Goal: Task Accomplishment & Management: Complete application form

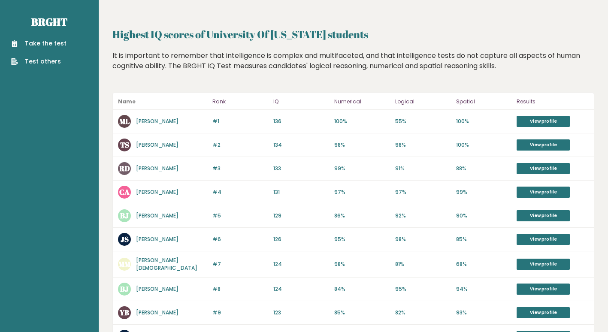
click at [40, 41] on link "Take the test" at bounding box center [38, 43] width 55 height 9
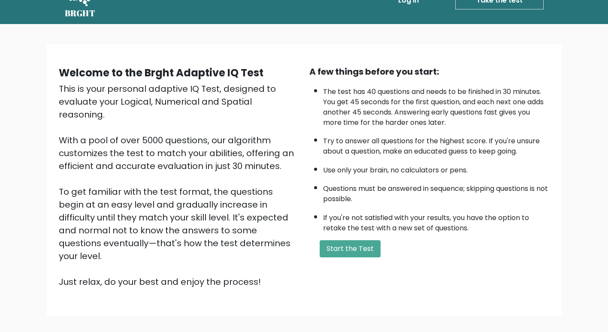
scroll to position [25, 0]
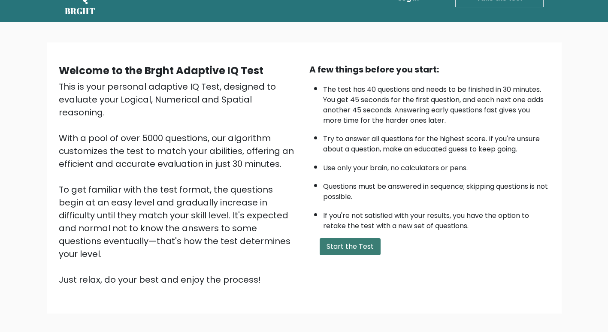
click at [350, 245] on button "Start the Test" at bounding box center [350, 246] width 61 height 17
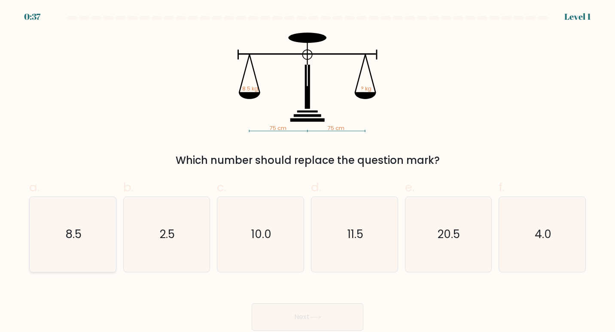
click at [91, 229] on icon "8.5" at bounding box center [73, 235] width 76 height 76
click at [307, 172] on input "a. 8.5" at bounding box center [307, 169] width 0 height 6
radio input "true"
click at [288, 317] on button "Next" at bounding box center [308, 317] width 112 height 27
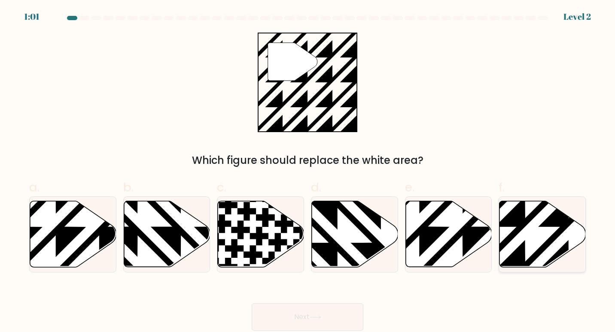
click at [552, 225] on icon at bounding box center [569, 270] width 174 height 174
click at [308, 172] on input "f." at bounding box center [307, 169] width 0 height 6
radio input "true"
click at [291, 317] on button "Next" at bounding box center [308, 317] width 112 height 27
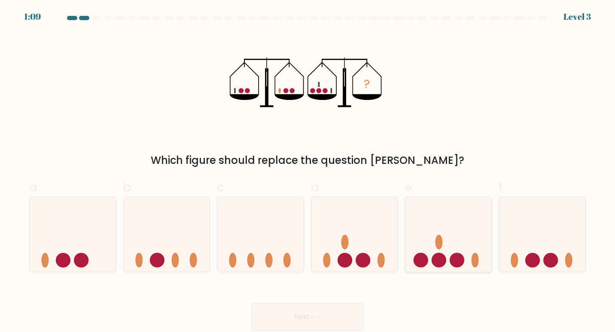
click at [431, 236] on icon at bounding box center [448, 234] width 86 height 71
click at [308, 172] on input "e." at bounding box center [307, 169] width 0 height 6
radio input "true"
click at [311, 315] on button "Next" at bounding box center [308, 317] width 112 height 27
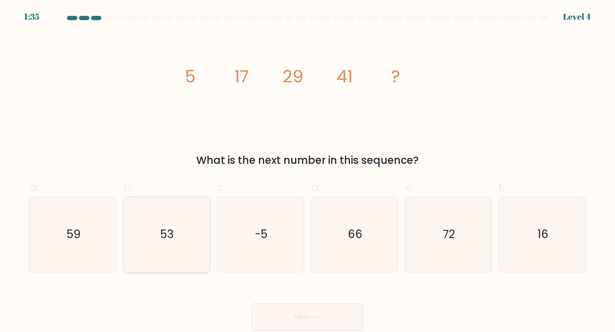
click at [166, 217] on icon "53" at bounding box center [167, 235] width 76 height 76
click at [307, 172] on input "b. 53" at bounding box center [307, 169] width 0 height 6
radio input "true"
click at [303, 316] on button "Next" at bounding box center [308, 317] width 112 height 27
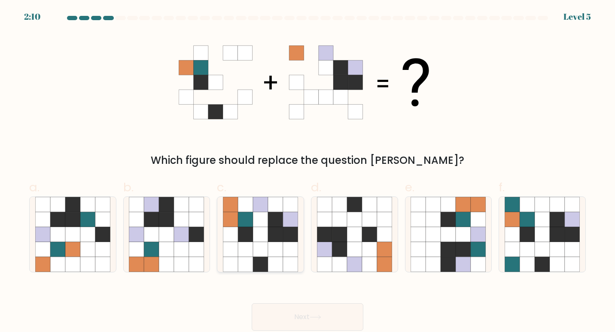
click at [239, 230] on icon at bounding box center [245, 234] width 15 height 15
click at [307, 172] on input "c." at bounding box center [307, 169] width 0 height 6
radio input "true"
click at [304, 314] on button "Next" at bounding box center [308, 317] width 112 height 27
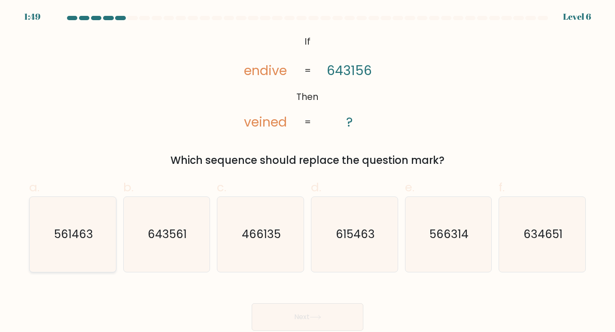
click at [89, 228] on text "561463" at bounding box center [73, 234] width 39 height 16
click at [307, 172] on input "a. 561463" at bounding box center [307, 169] width 0 height 6
radio input "true"
click at [312, 318] on icon at bounding box center [316, 317] width 12 height 5
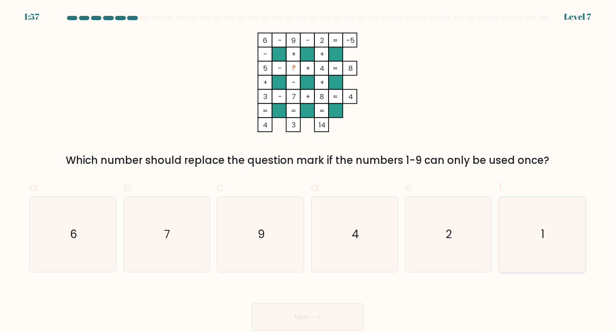
click at [529, 222] on icon "1" at bounding box center [542, 235] width 76 height 76
click at [308, 172] on input "f. 1" at bounding box center [307, 169] width 0 height 6
radio input "true"
click at [307, 315] on button "Next" at bounding box center [308, 317] width 112 height 27
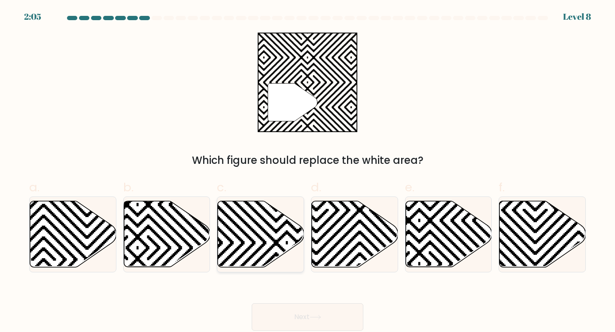
click at [249, 239] on icon at bounding box center [287, 199] width 174 height 174
click at [307, 172] on input "c." at bounding box center [307, 169] width 0 height 6
radio input "true"
click at [313, 315] on button "Next" at bounding box center [308, 317] width 112 height 27
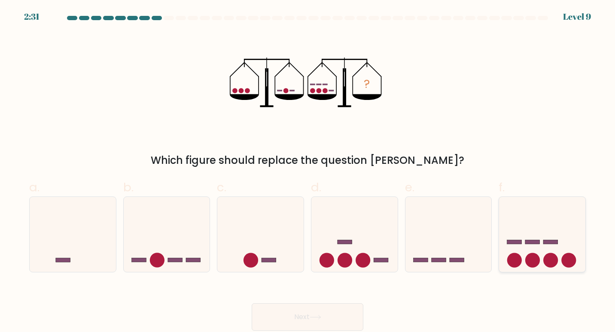
click at [519, 251] on icon at bounding box center [542, 234] width 86 height 71
click at [308, 172] on input "f." at bounding box center [307, 169] width 0 height 6
radio input "true"
click at [297, 311] on button "Next" at bounding box center [308, 317] width 112 height 27
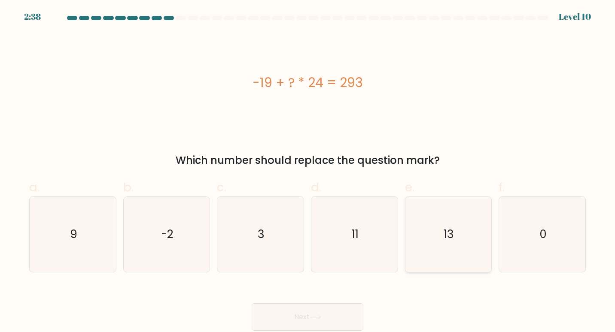
click at [433, 225] on icon "13" at bounding box center [448, 235] width 76 height 76
click at [308, 172] on input "e. 13" at bounding box center [307, 169] width 0 height 6
radio input "true"
click at [299, 313] on button "Next" at bounding box center [308, 317] width 112 height 27
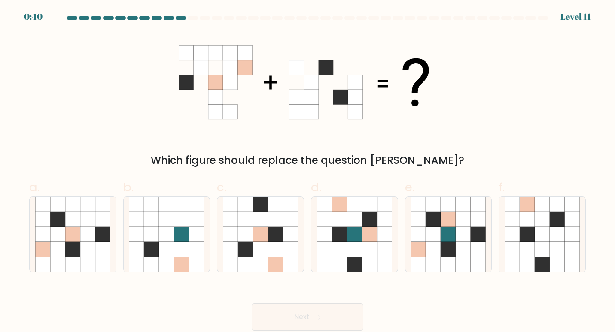
click at [211, 64] on icon at bounding box center [215, 68] width 15 height 15
click at [90, 230] on icon at bounding box center [87, 234] width 15 height 15
click at [307, 172] on input "a." at bounding box center [307, 169] width 0 height 6
radio input "true"
click at [286, 312] on button "Next" at bounding box center [308, 317] width 112 height 27
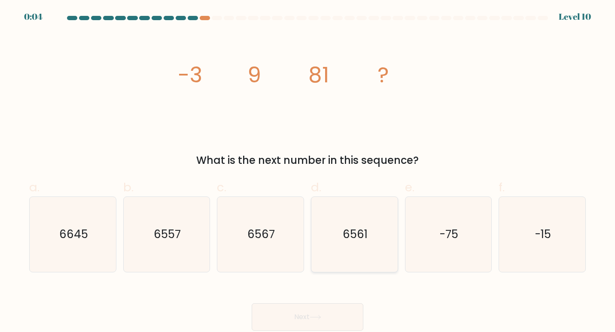
click at [322, 213] on icon "6561" at bounding box center [355, 235] width 76 height 76
click at [308, 172] on input "d. 6561" at bounding box center [307, 169] width 0 height 6
radio input "true"
click at [298, 310] on button "Next" at bounding box center [308, 317] width 112 height 27
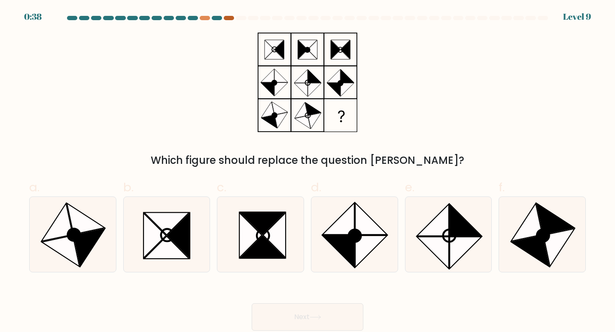
click at [228, 18] on div at bounding box center [229, 18] width 10 height 4
click at [206, 17] on div at bounding box center [205, 18] width 10 height 4
click at [204, 17] on div at bounding box center [205, 18] width 10 height 4
click at [528, 225] on icon at bounding box center [526, 223] width 31 height 38
click at [308, 172] on input "f." at bounding box center [307, 169] width 0 height 6
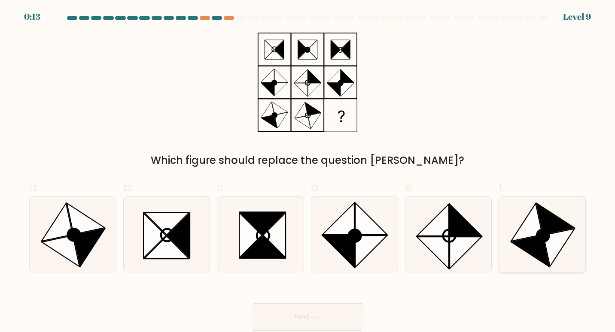
radio input "true"
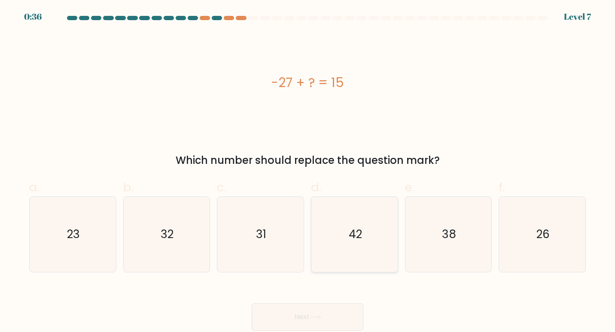
click at [349, 219] on icon "42" at bounding box center [355, 235] width 76 height 76
click at [308, 172] on input "d. 42" at bounding box center [307, 169] width 0 height 6
radio input "true"
click at [313, 313] on button "Next" at bounding box center [308, 317] width 112 height 27
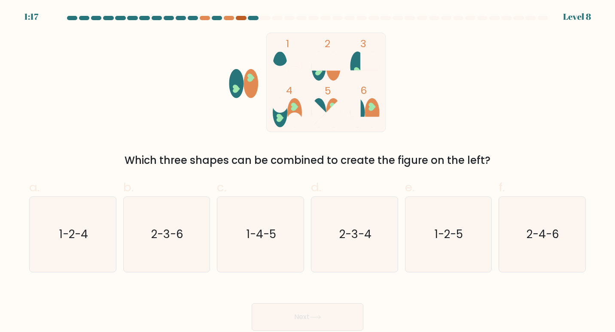
click at [240, 18] on div at bounding box center [241, 18] width 10 height 4
click at [84, 244] on icon "1-2-4" at bounding box center [73, 235] width 76 height 76
click at [307, 172] on input "a. 1-2-4" at bounding box center [307, 169] width 0 height 6
radio input "true"
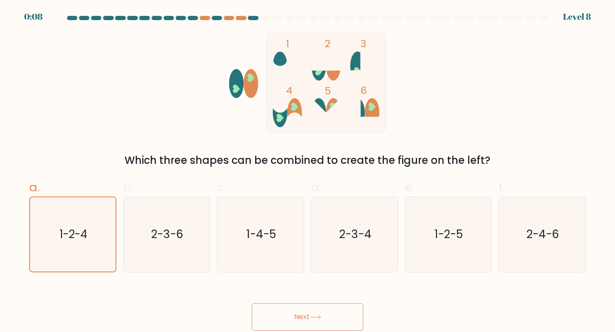
click at [289, 318] on button "Next" at bounding box center [308, 317] width 112 height 27
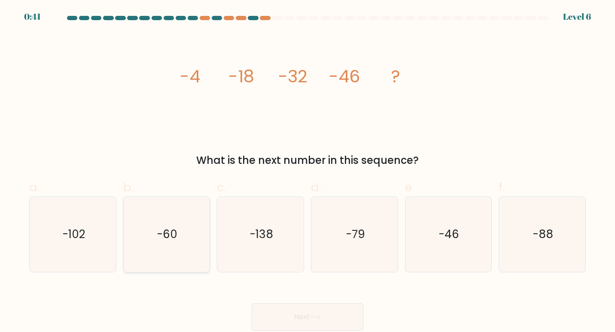
click at [167, 236] on text "-60" at bounding box center [167, 234] width 21 height 16
click at [307, 172] on input "b. -60" at bounding box center [307, 169] width 0 height 6
radio input "true"
click at [301, 315] on button "Next" at bounding box center [308, 317] width 112 height 27
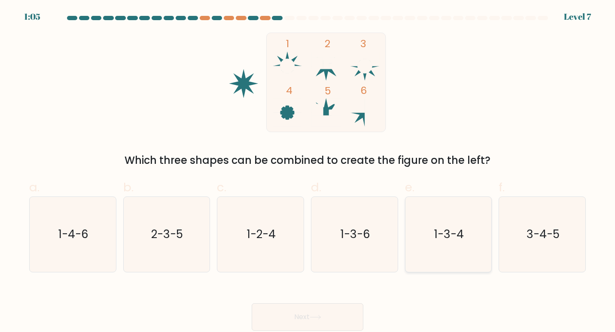
click at [440, 226] on text "1-3-4" at bounding box center [449, 234] width 30 height 16
click at [308, 172] on input "e. 1-3-4" at bounding box center [307, 169] width 0 height 6
radio input "true"
click at [291, 316] on button "Next" at bounding box center [308, 317] width 112 height 27
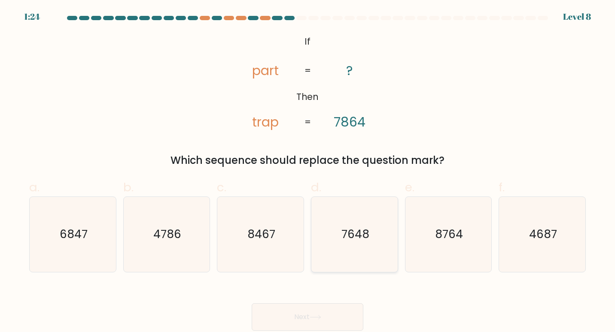
click at [346, 251] on icon "7648" at bounding box center [355, 235] width 76 height 76
click at [308, 172] on input "d. 7648" at bounding box center [307, 169] width 0 height 6
radio input "true"
click at [295, 313] on button "Next" at bounding box center [308, 317] width 112 height 27
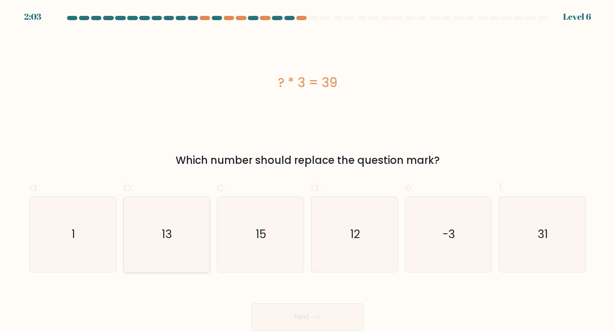
click at [161, 250] on icon "13" at bounding box center [167, 235] width 76 height 76
click at [307, 172] on input "b. 13" at bounding box center [307, 169] width 0 height 6
radio input "true"
click at [292, 319] on button "Next" at bounding box center [308, 317] width 112 height 27
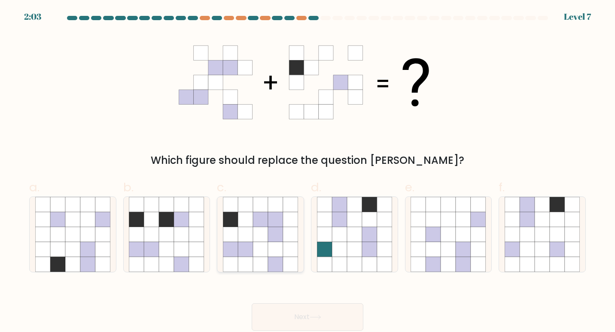
click at [253, 227] on icon at bounding box center [260, 234] width 15 height 15
click at [307, 172] on input "c." at bounding box center [307, 169] width 0 height 6
radio input "true"
click at [283, 314] on button "Next" at bounding box center [308, 317] width 112 height 27
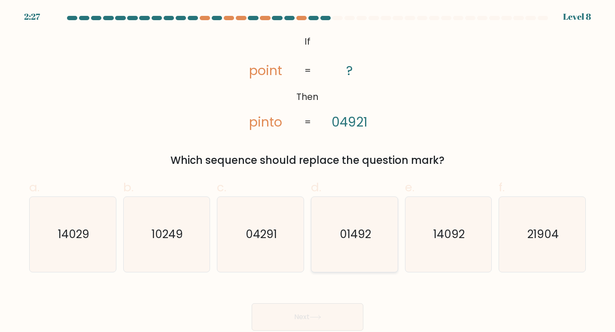
click at [367, 231] on text "01492" at bounding box center [355, 234] width 31 height 16
click at [308, 172] on input "d. 01492" at bounding box center [307, 169] width 0 height 6
radio input "true"
click at [311, 307] on button "Next" at bounding box center [308, 317] width 112 height 27
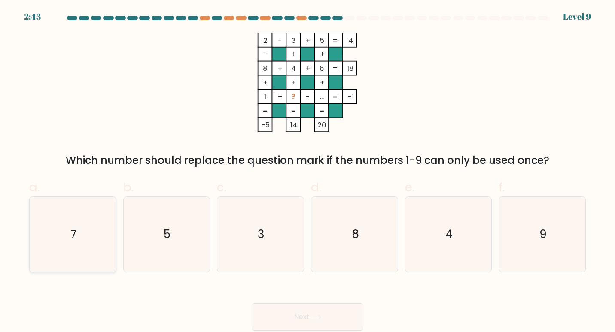
click at [85, 233] on icon "7" at bounding box center [73, 235] width 76 height 76
click at [307, 172] on input "a. 7" at bounding box center [307, 169] width 0 height 6
radio input "true"
click at [302, 312] on button "Next" at bounding box center [308, 317] width 112 height 27
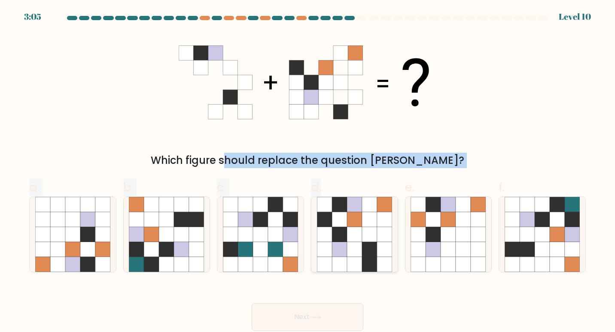
drag, startPoint x: 214, startPoint y: 51, endPoint x: 373, endPoint y: 243, distance: 249.1
click at [373, 243] on form at bounding box center [307, 173] width 615 height 315
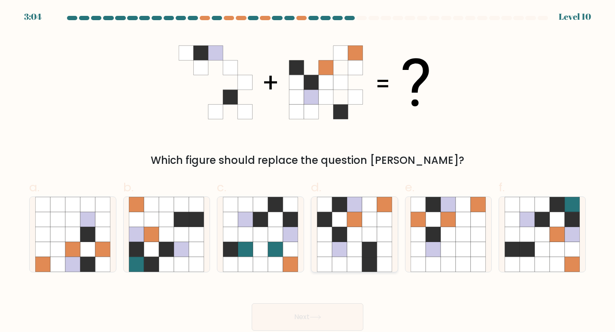
click at [373, 243] on icon at bounding box center [369, 249] width 15 height 15
click at [308, 172] on input "d." at bounding box center [307, 169] width 0 height 6
radio input "true"
click at [314, 304] on button "Next" at bounding box center [308, 317] width 112 height 27
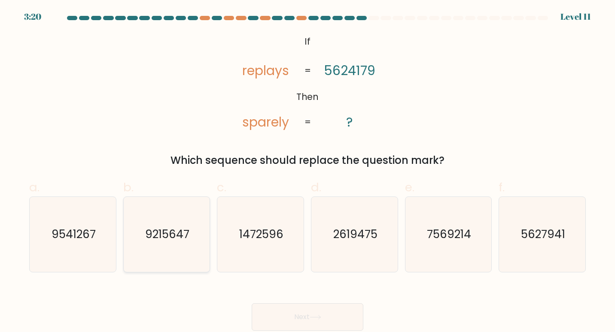
click at [185, 216] on icon "9215647" at bounding box center [167, 235] width 76 height 76
click at [307, 172] on input "b. 9215647" at bounding box center [307, 169] width 0 height 6
radio input "true"
click at [289, 304] on button "Next" at bounding box center [308, 317] width 112 height 27
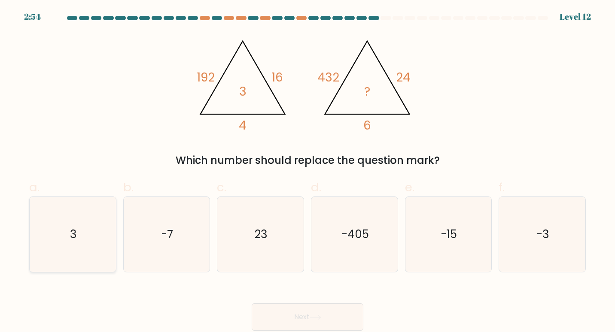
click at [91, 227] on icon "3" at bounding box center [73, 235] width 76 height 76
click at [307, 172] on input "a. 3" at bounding box center [307, 169] width 0 height 6
radio input "true"
click at [294, 316] on button "Next" at bounding box center [308, 317] width 112 height 27
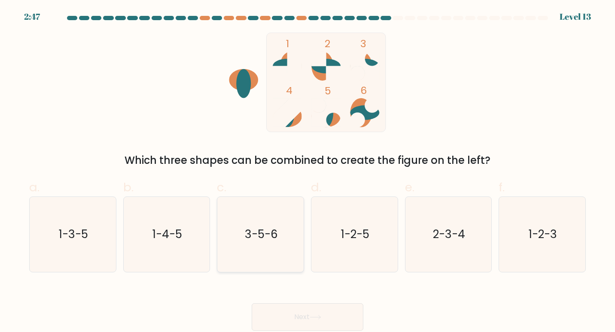
click at [273, 240] on text "3-5-6" at bounding box center [261, 234] width 33 height 16
click at [307, 172] on input "c. 3-5-6" at bounding box center [307, 169] width 0 height 6
radio input "true"
click at [304, 308] on button "Next" at bounding box center [308, 317] width 112 height 27
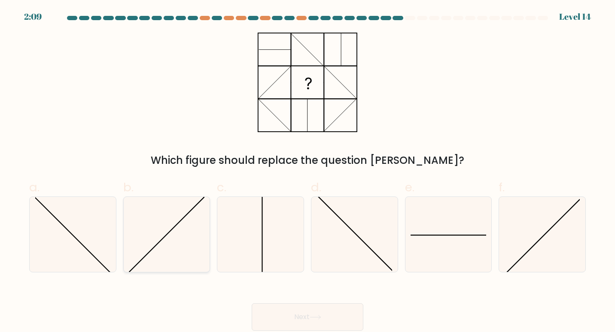
click at [187, 235] on icon at bounding box center [167, 235] width 76 height 76
click at [307, 172] on input "b." at bounding box center [307, 169] width 0 height 6
radio input "true"
click at [307, 313] on button "Next" at bounding box center [308, 317] width 112 height 27
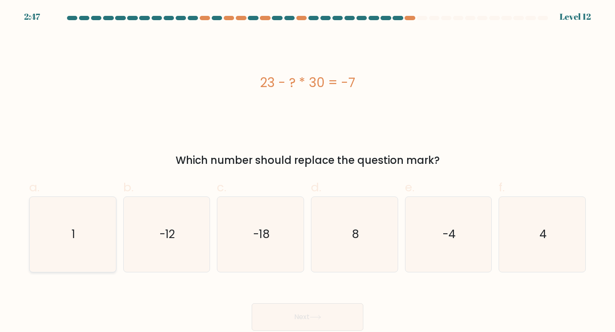
click at [79, 240] on icon "1" at bounding box center [73, 235] width 76 height 76
click at [307, 172] on input "a. 1" at bounding box center [307, 169] width 0 height 6
radio input "true"
click at [304, 314] on button "Next" at bounding box center [308, 317] width 112 height 27
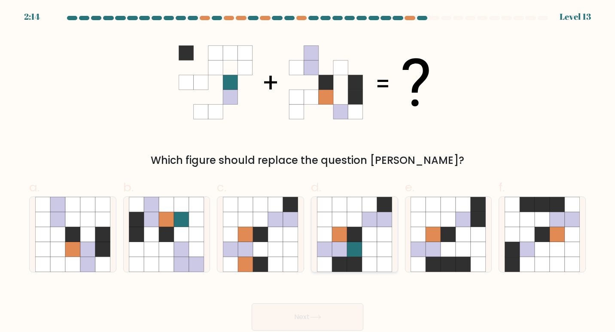
click at [352, 218] on icon at bounding box center [354, 219] width 15 height 15
click at [308, 172] on input "d." at bounding box center [307, 169] width 0 height 6
radio input "true"
click at [303, 323] on button "Next" at bounding box center [308, 317] width 112 height 27
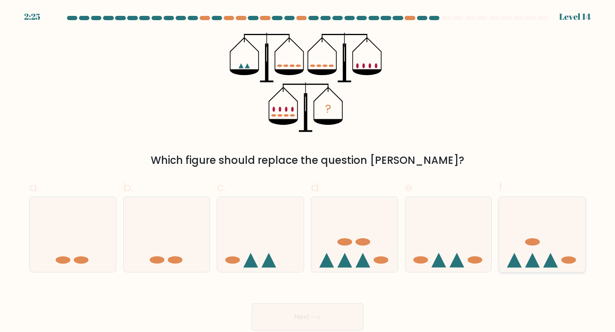
click at [556, 246] on icon at bounding box center [542, 234] width 86 height 71
click at [308, 172] on input "f." at bounding box center [307, 169] width 0 height 6
radio input "true"
click at [303, 319] on button "Next" at bounding box center [308, 317] width 112 height 27
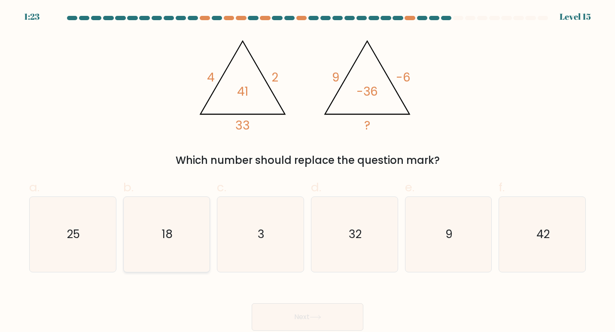
click at [154, 236] on icon "18" at bounding box center [167, 235] width 76 height 76
click at [307, 172] on input "b. 18" at bounding box center [307, 169] width 0 height 6
radio input "true"
click at [317, 323] on button "Next" at bounding box center [308, 317] width 112 height 27
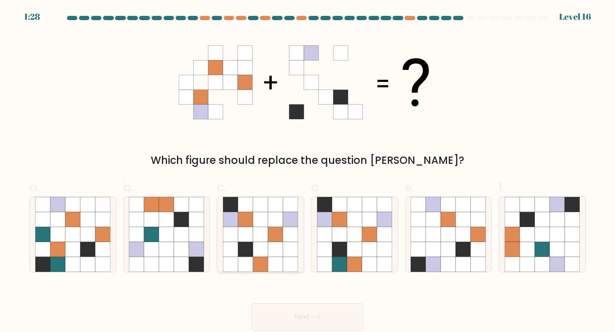
click at [249, 225] on icon at bounding box center [245, 219] width 15 height 15
click at [307, 172] on input "c." at bounding box center [307, 169] width 0 height 6
radio input "true"
click at [300, 305] on button "Next" at bounding box center [308, 317] width 112 height 27
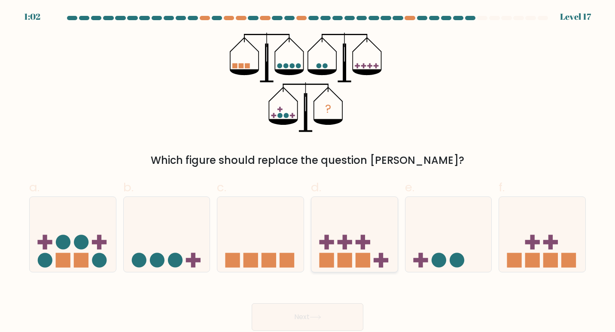
click at [337, 247] on icon at bounding box center [354, 234] width 86 height 71
click at [308, 172] on input "d." at bounding box center [307, 169] width 0 height 6
radio input "true"
click at [308, 314] on button "Next" at bounding box center [308, 317] width 112 height 27
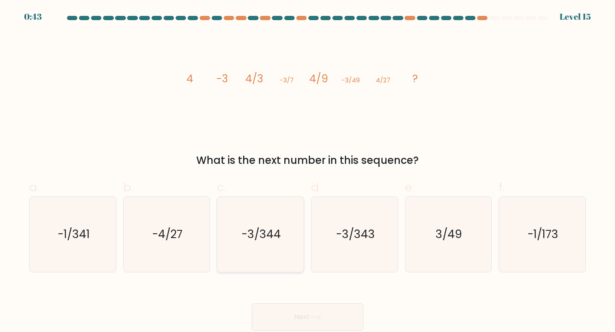
click at [287, 225] on icon "-3/344" at bounding box center [261, 235] width 76 height 76
click at [307, 172] on input "c. -3/344" at bounding box center [307, 169] width 0 height 6
radio input "true"
click at [301, 312] on button "Next" at bounding box center [308, 317] width 112 height 27
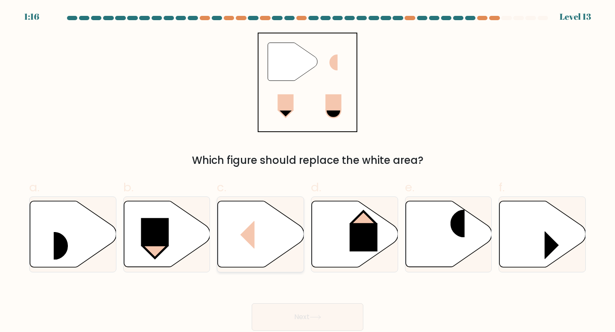
click at [261, 221] on icon at bounding box center [261, 234] width 86 height 66
click at [307, 172] on input "c." at bounding box center [307, 169] width 0 height 6
radio input "true"
click at [315, 327] on button "Next" at bounding box center [308, 317] width 112 height 27
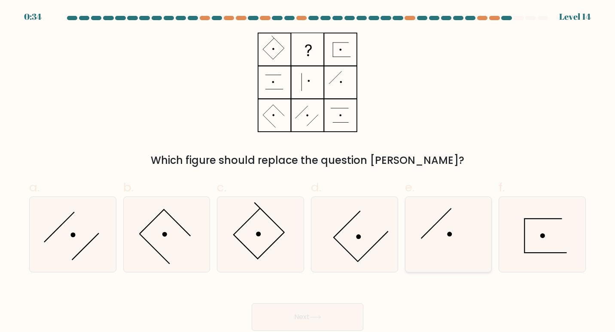
click at [441, 213] on icon at bounding box center [448, 235] width 76 height 76
click at [308, 172] on input "e." at bounding box center [307, 169] width 0 height 6
radio input "true"
click at [314, 314] on button "Next" at bounding box center [308, 317] width 112 height 27
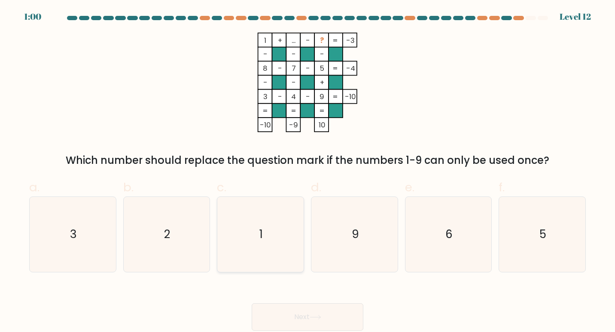
click at [274, 231] on icon "1" at bounding box center [261, 235] width 76 height 76
click at [307, 172] on input "c. 1" at bounding box center [307, 169] width 0 height 6
radio input "true"
click at [299, 314] on button "Next" at bounding box center [308, 317] width 112 height 27
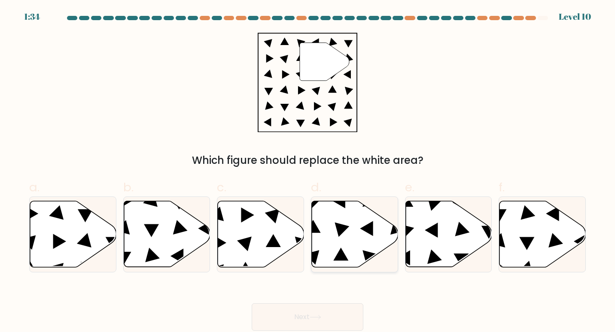
click at [340, 233] on icon at bounding box center [341, 229] width 15 height 15
click at [308, 172] on input "d." at bounding box center [307, 169] width 0 height 6
radio input "true"
click at [301, 313] on button "Next" at bounding box center [308, 317] width 112 height 27
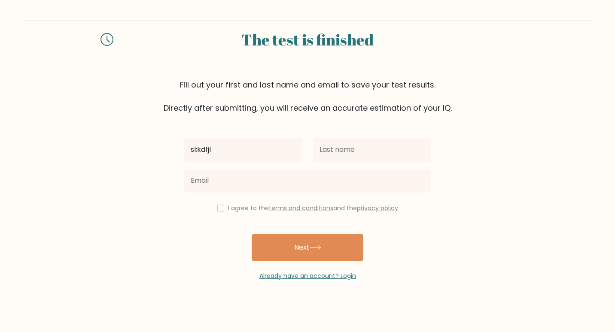
type input "sl;kdfjl"
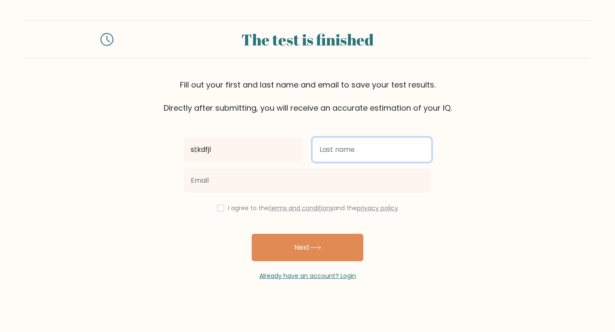
click at [338, 148] on input "text" at bounding box center [372, 150] width 118 height 24
type input "dlgkj;sflj"
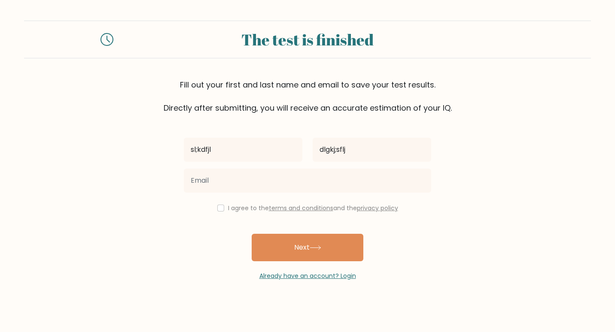
click at [255, 199] on div "sl;kdfjl dlgkj;sflj I agree to the terms and conditions and the privacy policy …" at bounding box center [308, 197] width 258 height 167
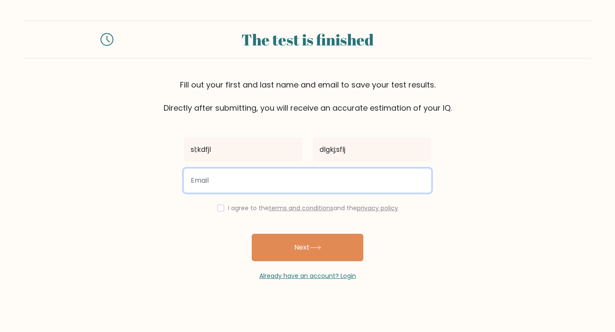
click at [238, 185] on input "email" at bounding box center [307, 181] width 247 height 24
type input "[EMAIL_ADDRESS][DOMAIN_NAME]"
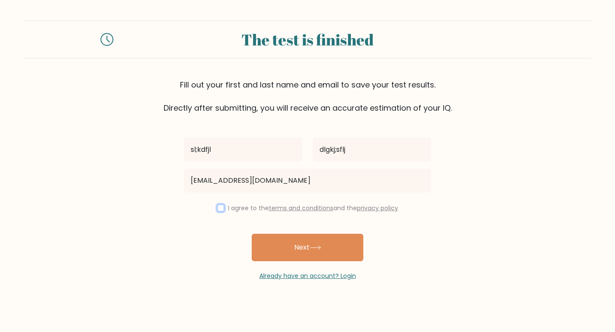
click at [218, 210] on input "checkbox" at bounding box center [220, 208] width 7 height 7
checkbox input "true"
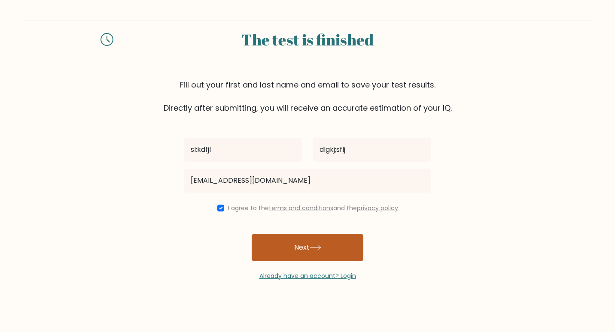
click at [292, 248] on button "Next" at bounding box center [308, 247] width 112 height 27
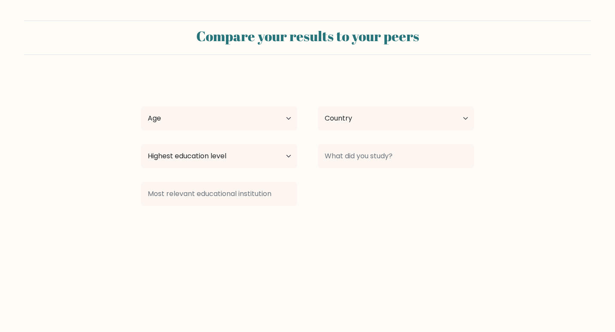
select select "US"
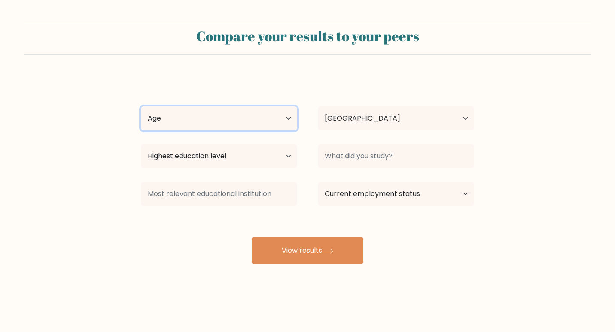
click at [199, 122] on select "Age Under [DEMOGRAPHIC_DATA] [DEMOGRAPHIC_DATA] [DEMOGRAPHIC_DATA] [DEMOGRAPHIC…" at bounding box center [219, 118] width 156 height 24
select select "18_24"
click at [141, 106] on select "Age Under [DEMOGRAPHIC_DATA] [DEMOGRAPHIC_DATA] [DEMOGRAPHIC_DATA] [DEMOGRAPHIC…" at bounding box center [219, 118] width 156 height 24
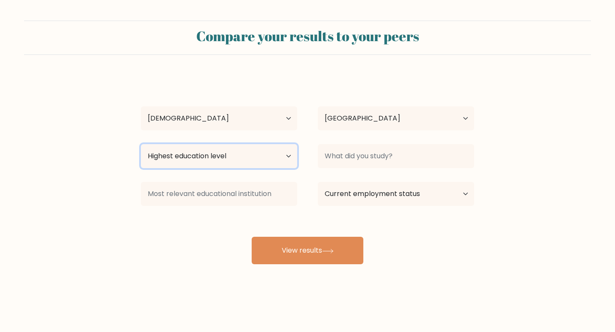
click at [197, 155] on select "Highest education level No schooling Primary Lower Secondary Upper Secondary Oc…" at bounding box center [219, 156] width 156 height 24
select select "bachelors_degree"
click at [141, 144] on select "Highest education level No schooling Primary Lower Secondary Upper Secondary Oc…" at bounding box center [219, 156] width 156 height 24
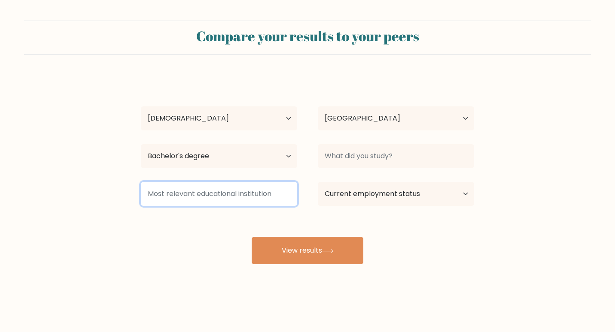
click at [190, 192] on input at bounding box center [219, 194] width 156 height 24
type input "askljf"
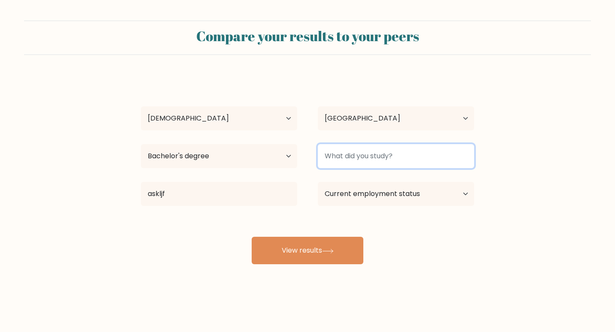
click at [356, 150] on input at bounding box center [396, 156] width 156 height 24
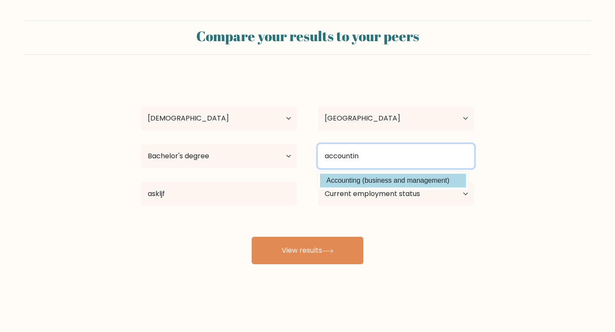
type input "accountin"
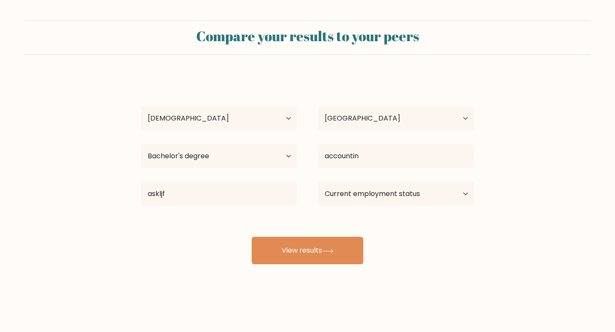
click at [345, 183] on div "sl;kdfjl dlgkj;sflj Age Under 18 years old 18-24 years old 25-34 years old 35-4…" at bounding box center [307, 170] width 343 height 189
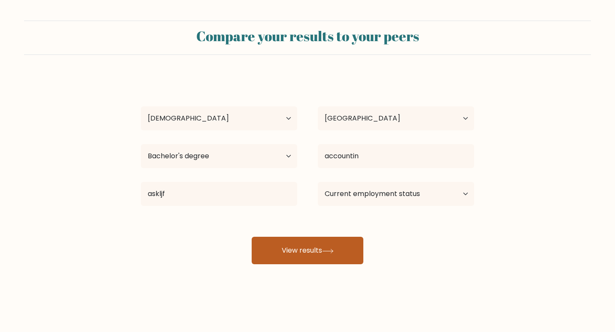
click at [310, 252] on button "View results" at bounding box center [308, 250] width 112 height 27
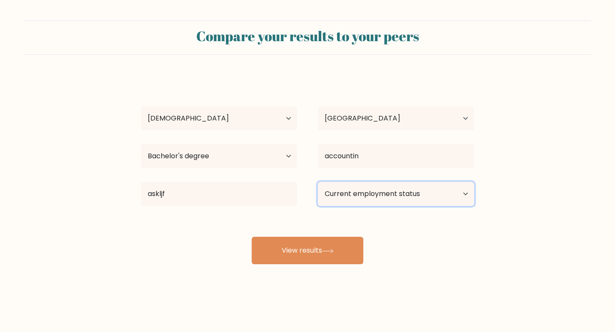
click at [343, 200] on select "Current employment status Employed Student Retired Other / prefer not to answer" at bounding box center [396, 194] width 156 height 24
select select "student"
click at [318, 182] on select "Current employment status Employed Student Retired Other / prefer not to answer" at bounding box center [396, 194] width 156 height 24
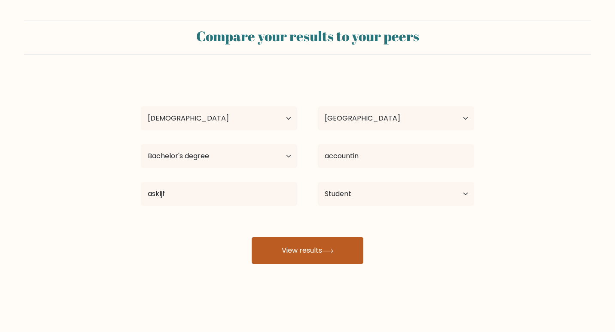
click at [322, 261] on button "View results" at bounding box center [308, 250] width 112 height 27
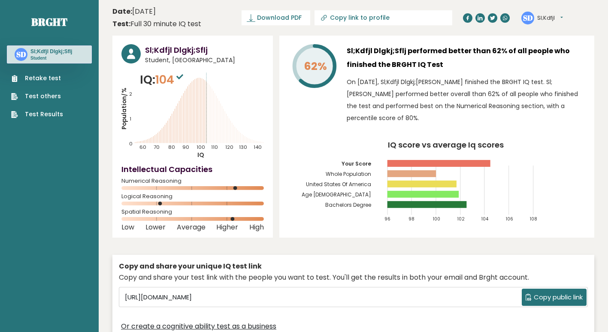
click at [434, 161] on rect at bounding box center [439, 163] width 103 height 7
